Goal: Navigation & Orientation: Find specific page/section

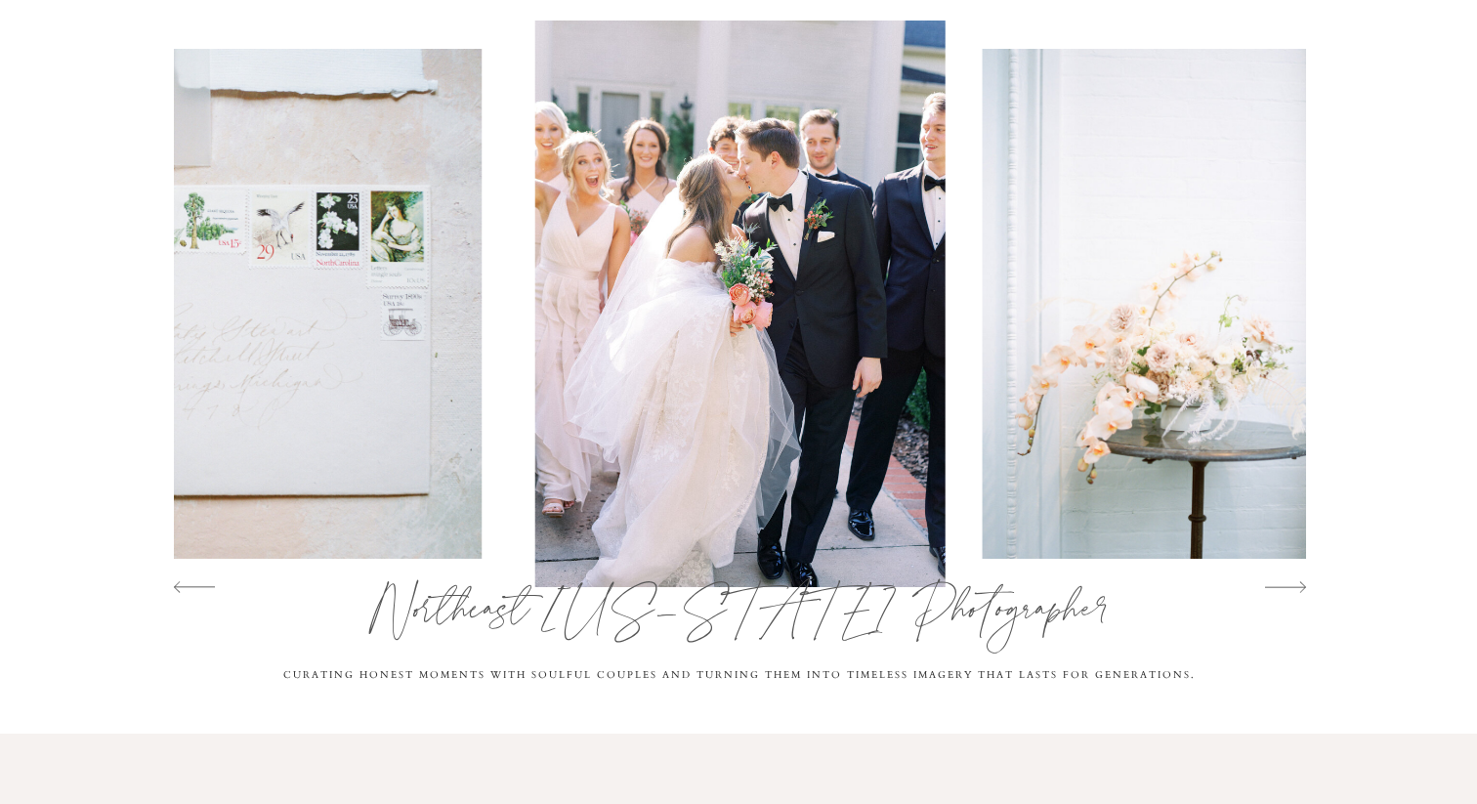
scroll to position [26, 0]
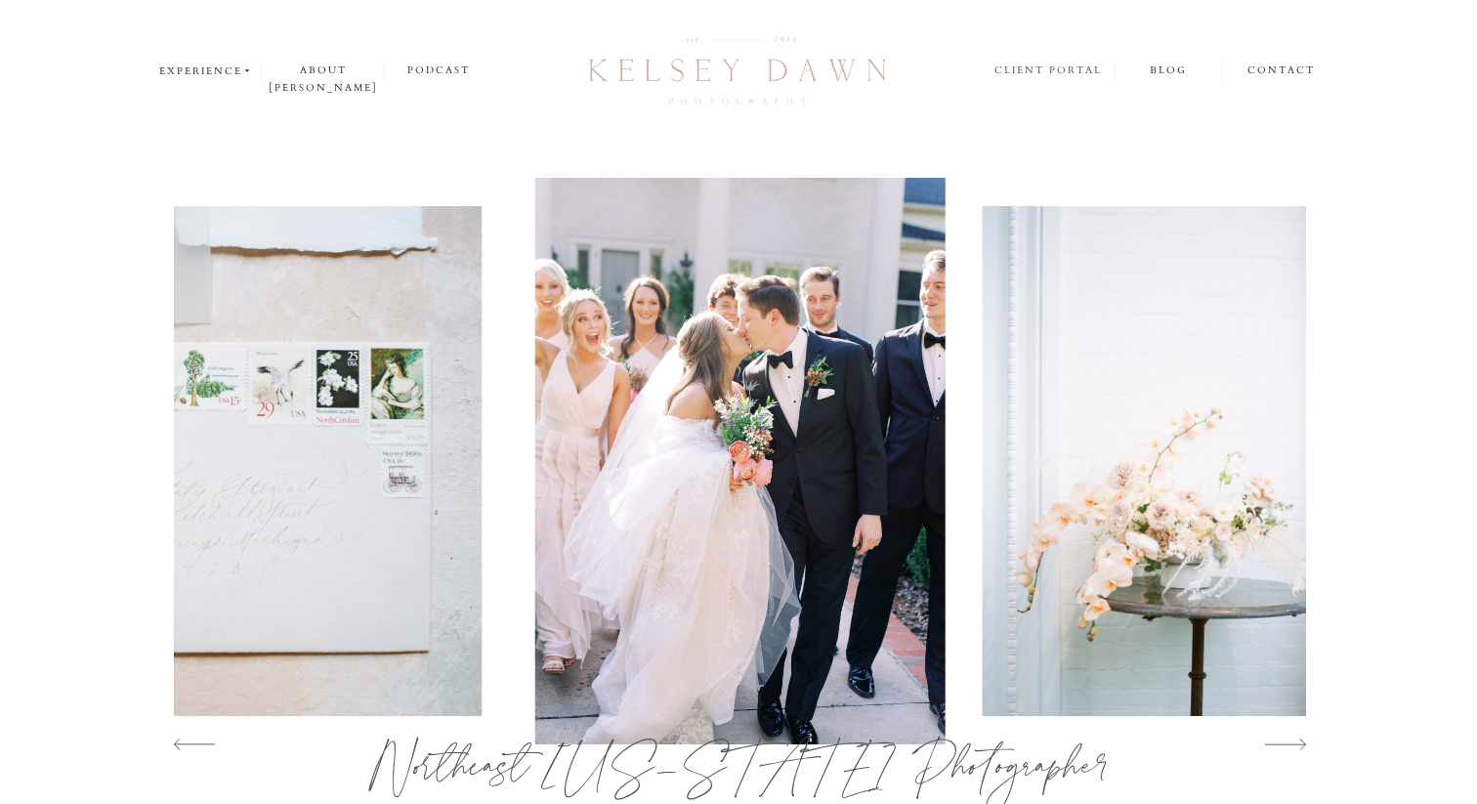
click at [1070, 69] on nav "client portal" at bounding box center [1050, 72] width 110 height 21
click at [323, 74] on nav "about [PERSON_NAME]" at bounding box center [323, 71] width 122 height 19
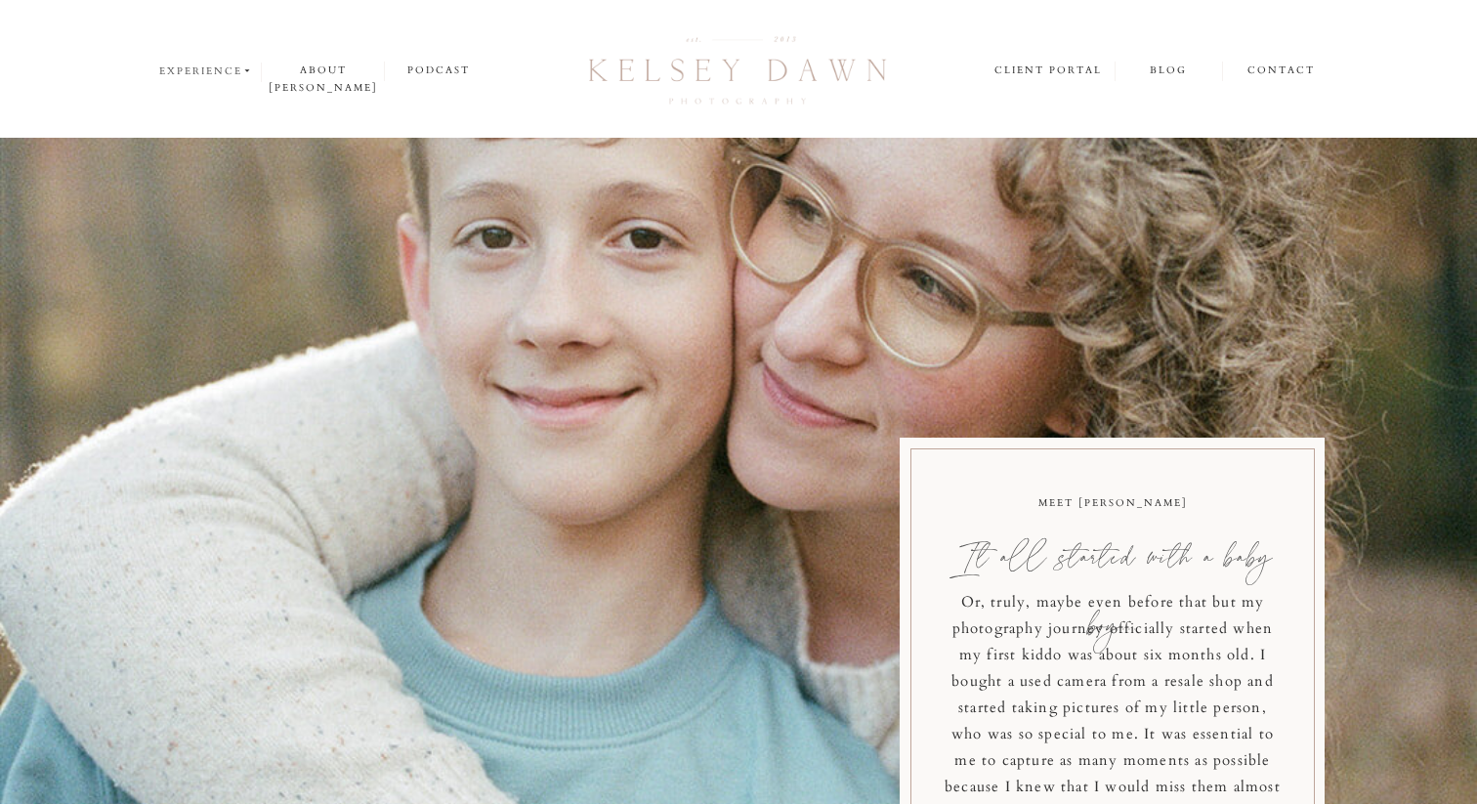
click at [181, 70] on nav "experience" at bounding box center [206, 72] width 95 height 18
click at [200, 107] on div at bounding box center [210, 108] width 103 height 59
click at [200, 115] on p "families" at bounding box center [210, 122] width 103 height 17
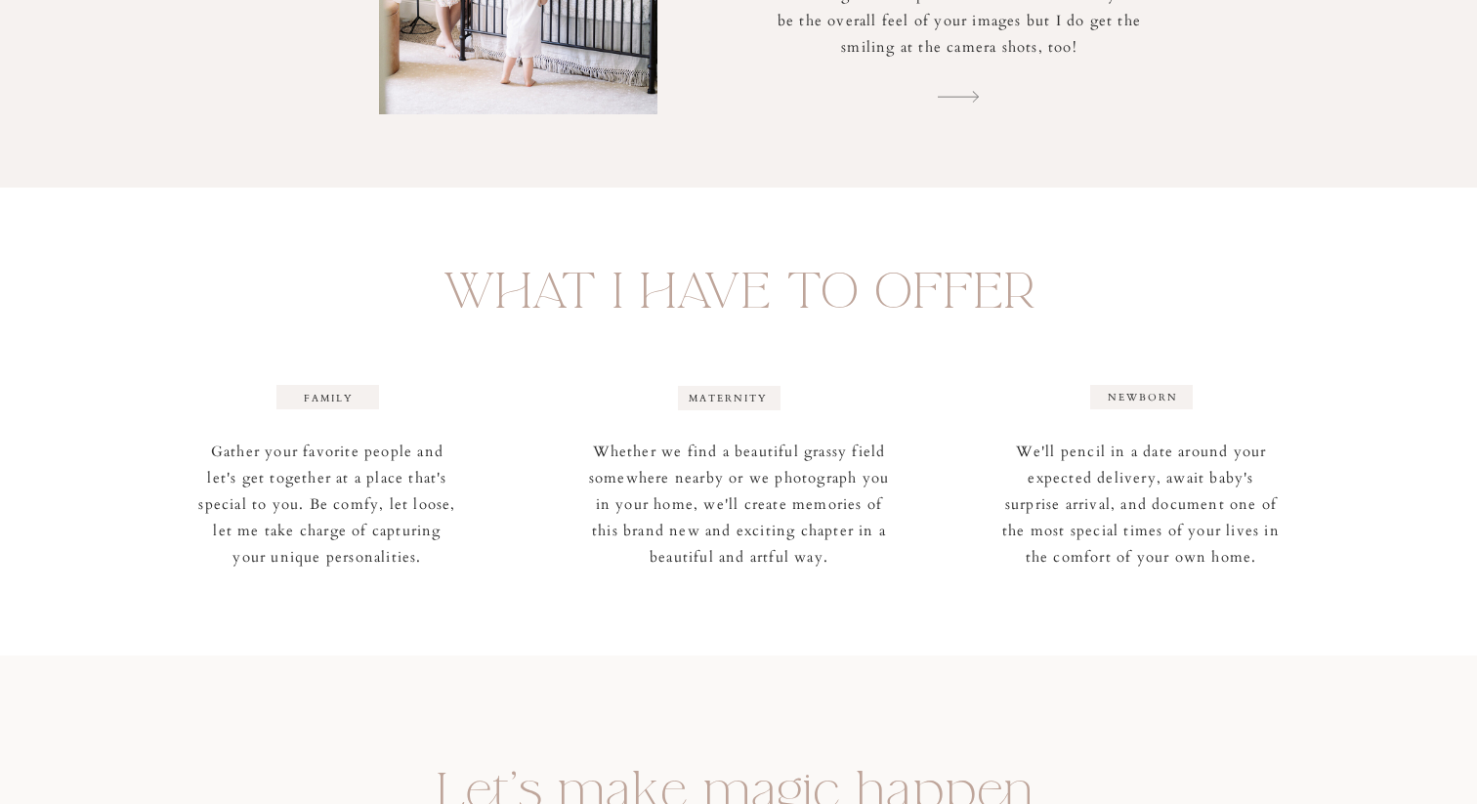
scroll to position [3353, 0]
